Goal: Information Seeking & Learning: Find specific page/section

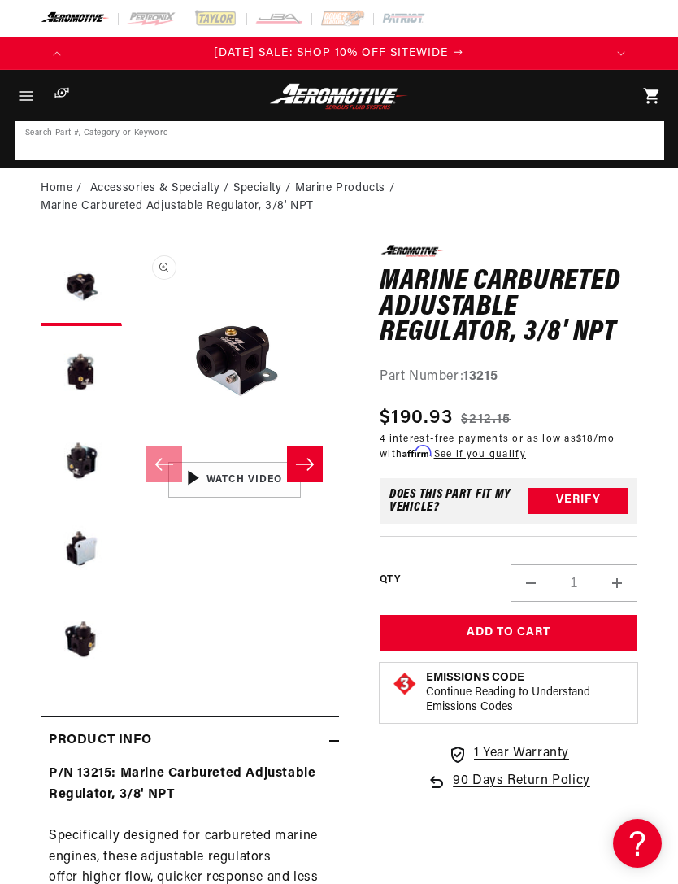
click at [63, 142] on input at bounding box center [340, 141] width 646 height 36
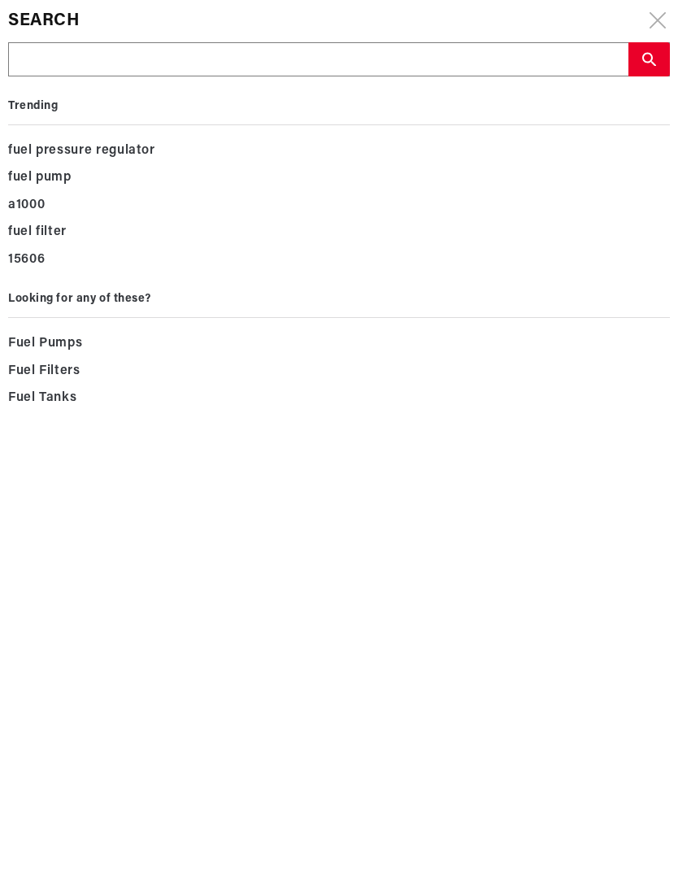
scroll to position [0, 532]
type input "1"
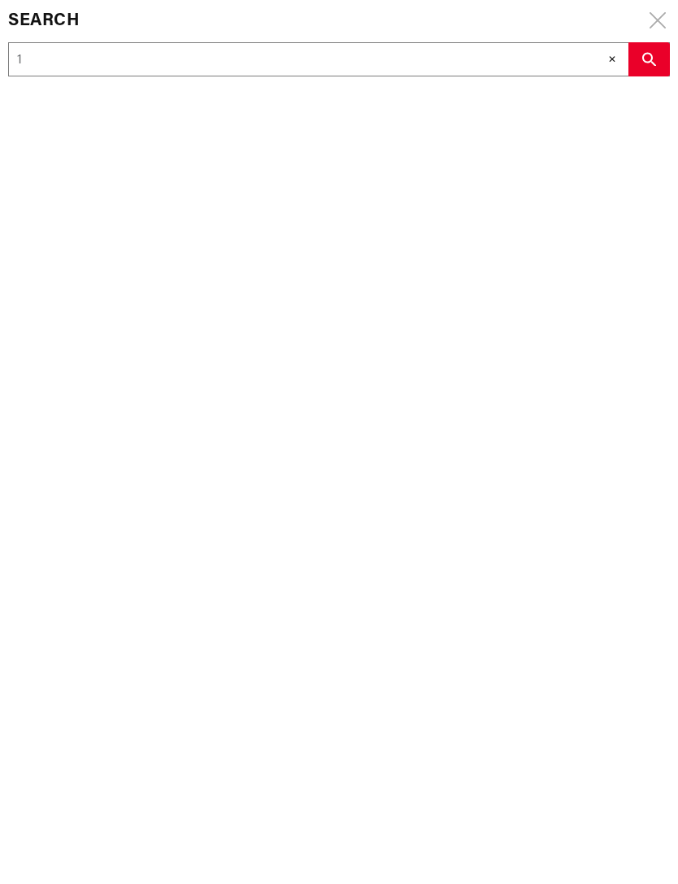
type input "15"
type input "156"
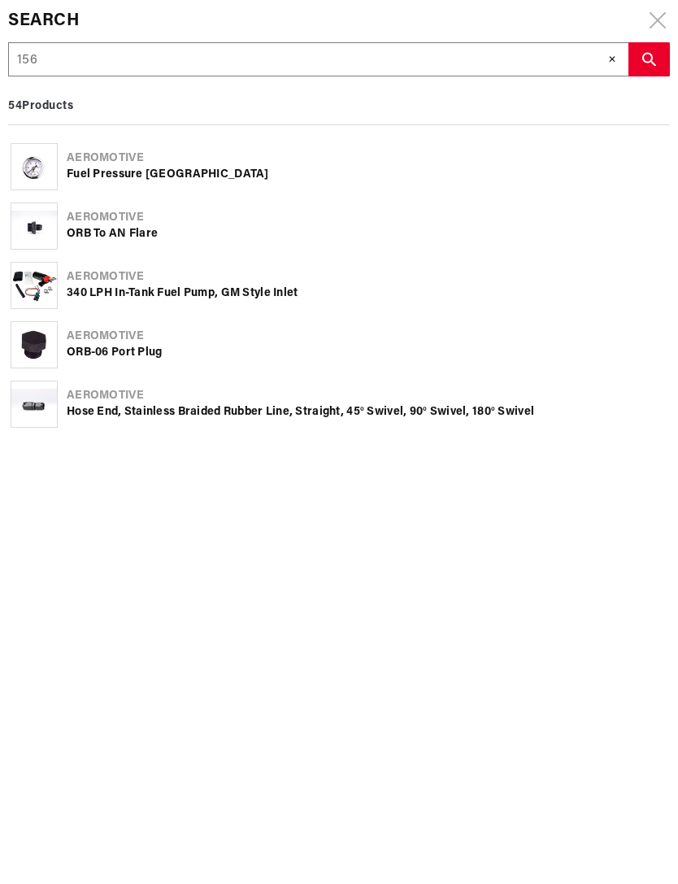
scroll to position [0, 1064]
type input "1563"
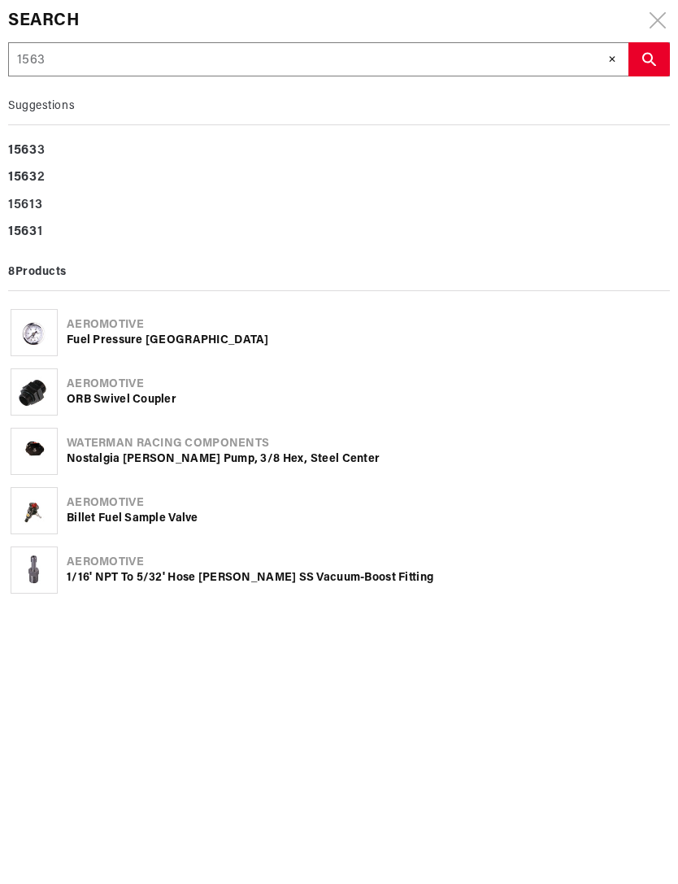
type input "15632"
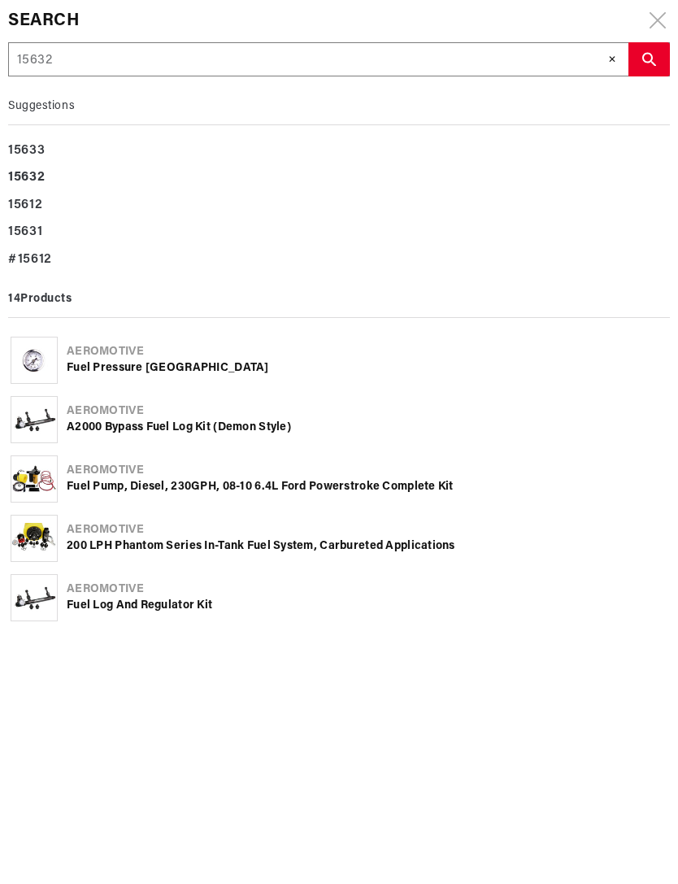
scroll to position [0, 532]
type input "15632"
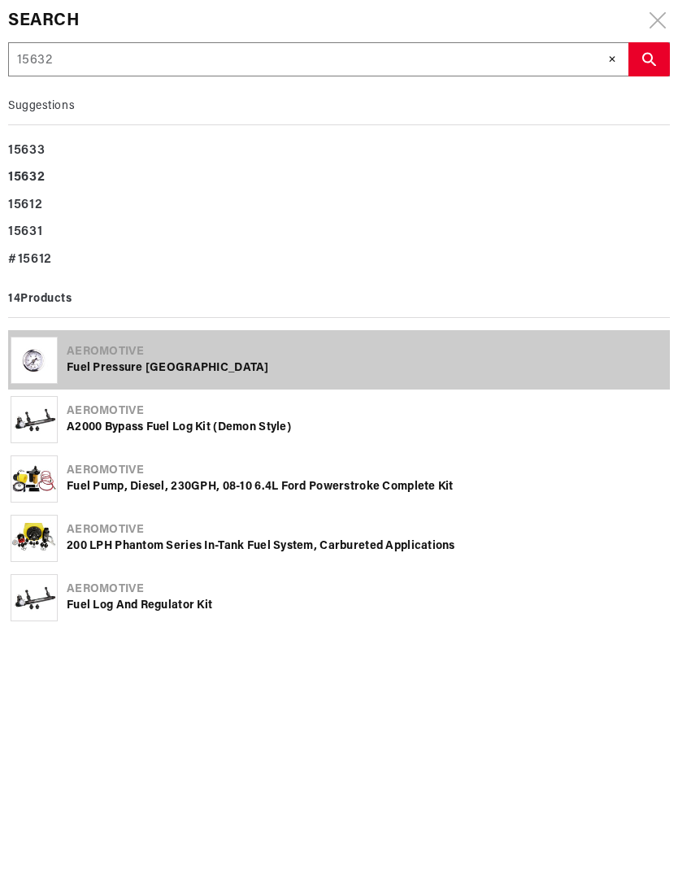
click at [92, 366] on div "Fuel Pressure [GEOGRAPHIC_DATA]" at bounding box center [367, 368] width 601 height 16
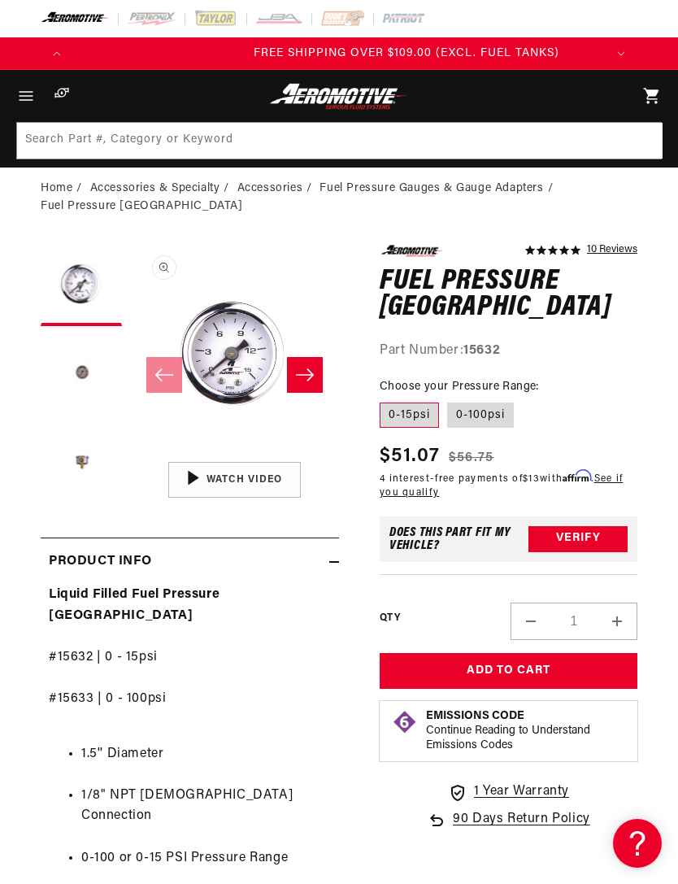
scroll to position [0, 1064]
